Goal: Find specific page/section: Find specific page/section

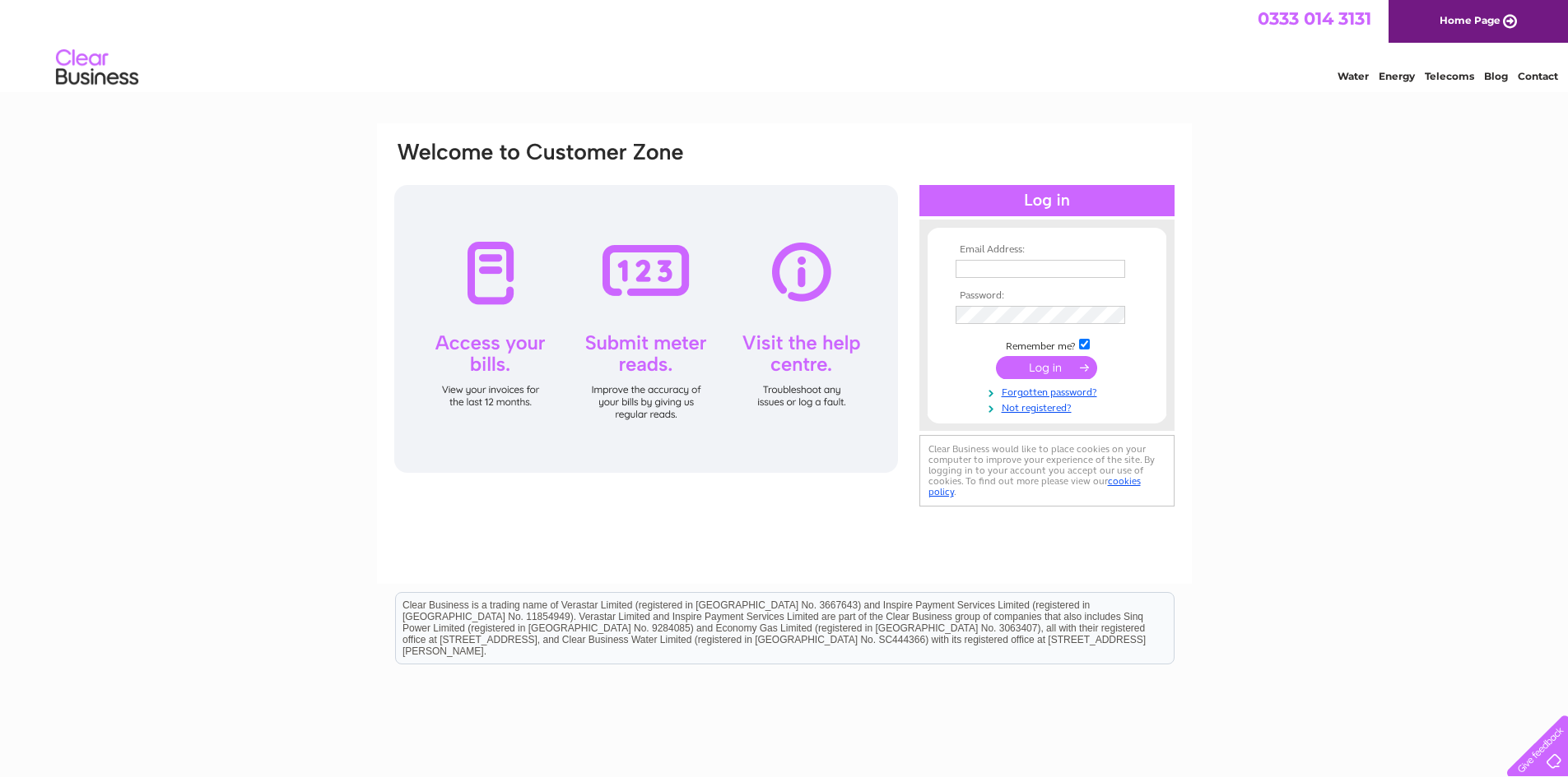
click at [990, 269] on input "text" at bounding box center [1041, 269] width 170 height 18
click at [971, 273] on input "text" at bounding box center [1041, 270] width 171 height 20
type input "steve@pink-fish.co.uk"
click at [1035, 371] on input "submit" at bounding box center [1046, 369] width 101 height 23
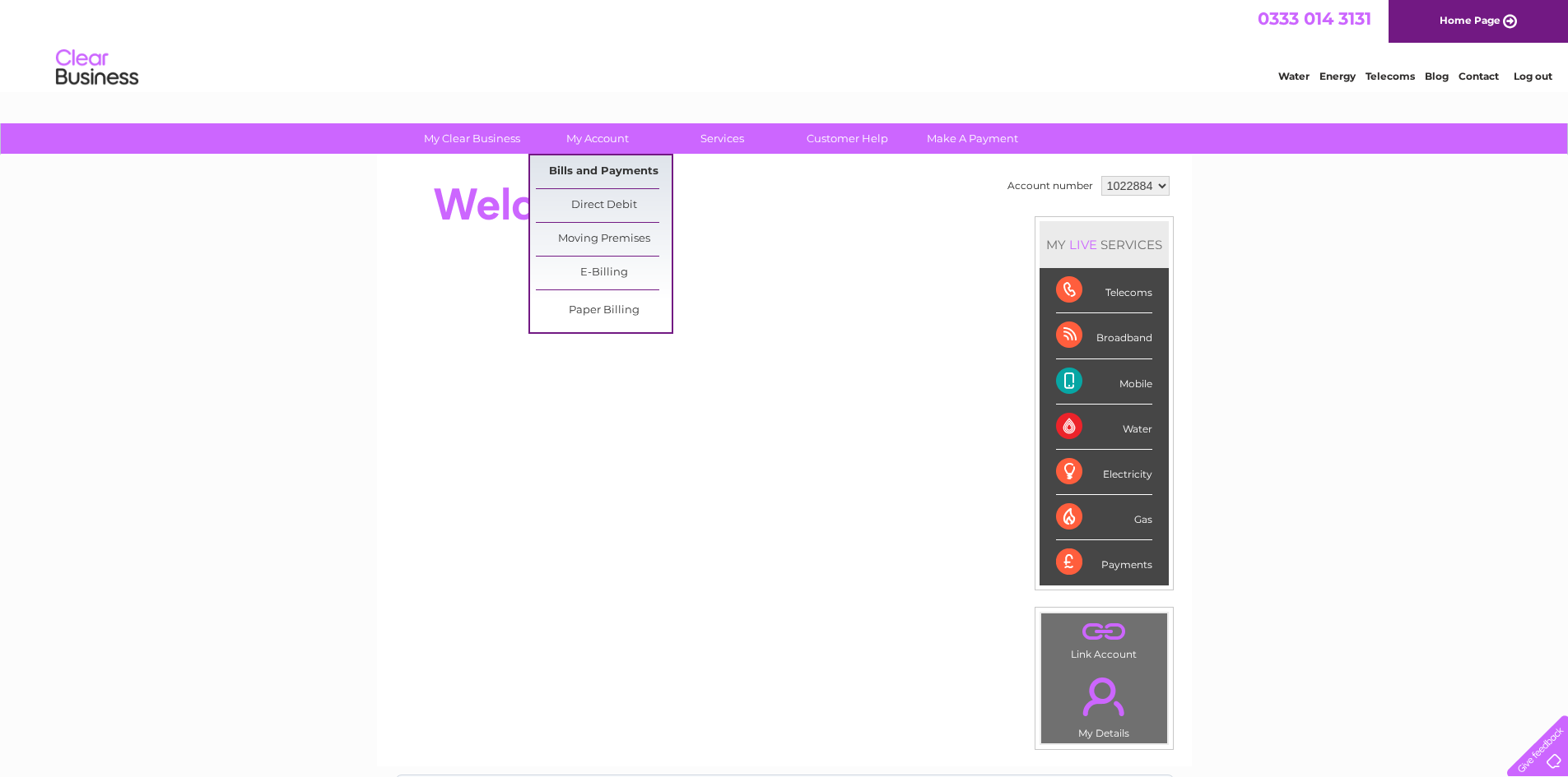
click at [596, 173] on link "Bills and Payments" at bounding box center [604, 172] width 136 height 33
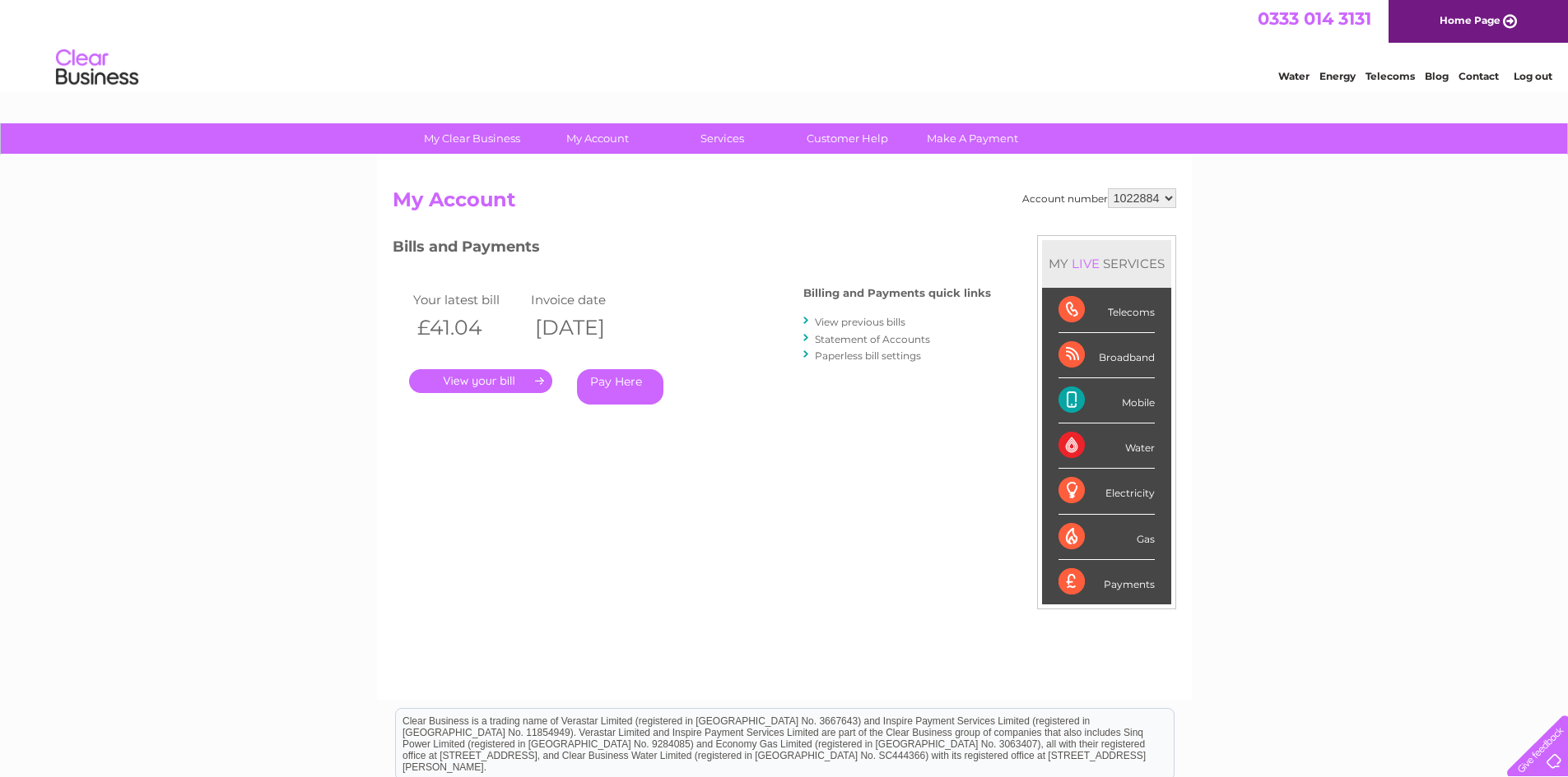
click at [507, 372] on link "." at bounding box center [481, 381] width 143 height 24
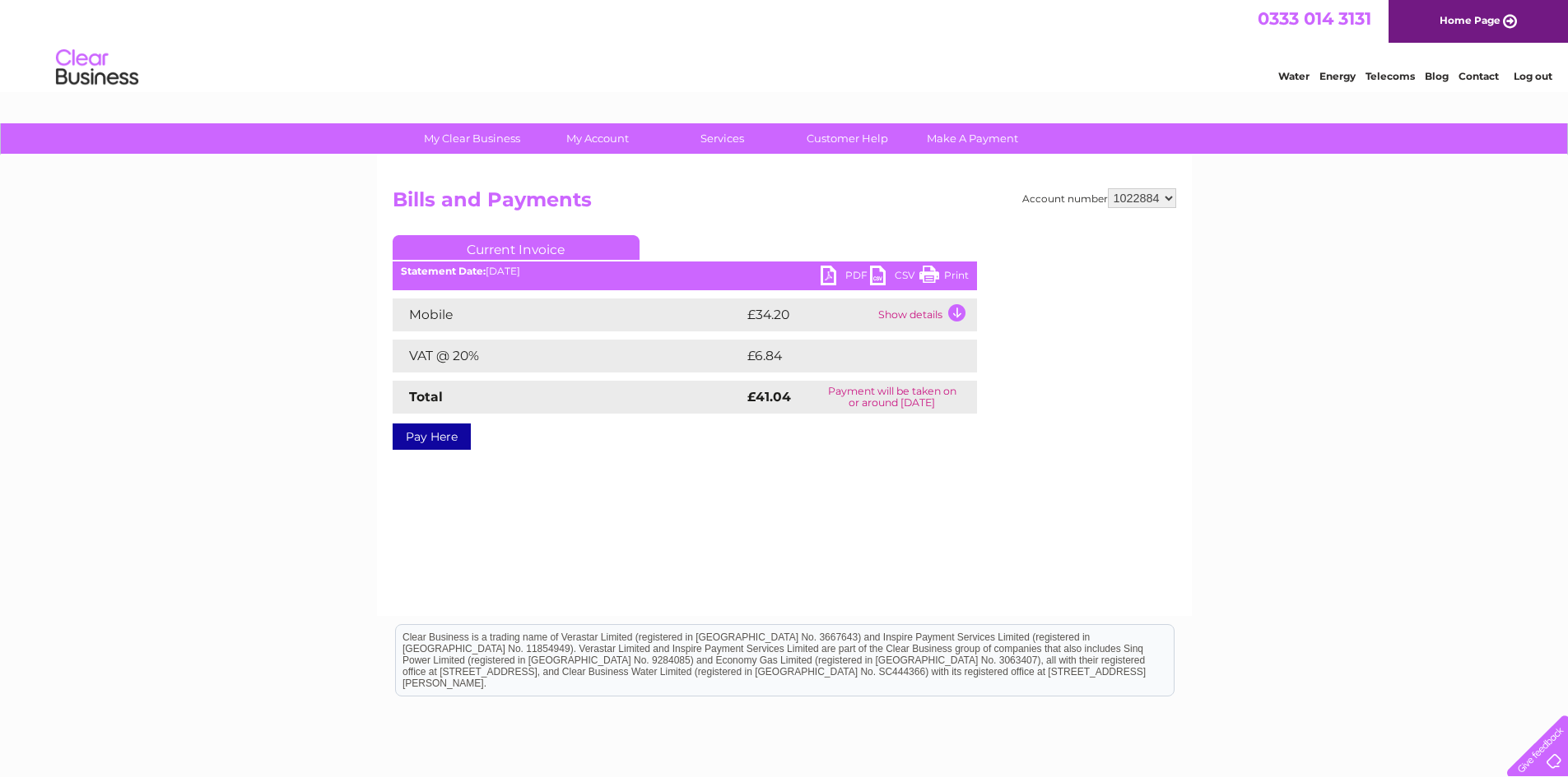
click at [836, 275] on link "PDF" at bounding box center [845, 277] width 49 height 24
